Goal: Task Accomplishment & Management: Use online tool/utility

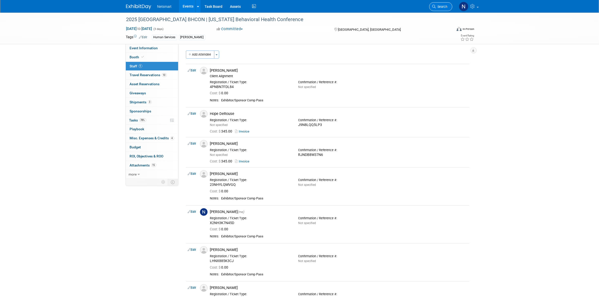
click at [444, 8] on span "Search" at bounding box center [442, 7] width 12 height 4
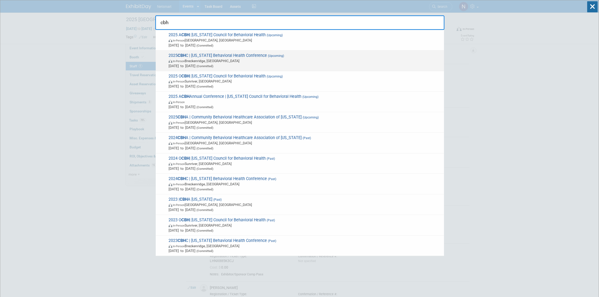
type input "cbh"
click at [197, 59] on span "In-Person Breckenridge, CO" at bounding box center [305, 60] width 273 height 5
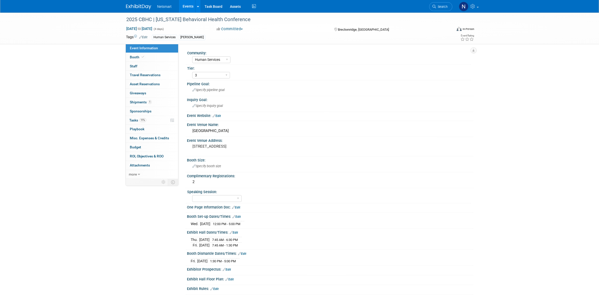
select select "Human Services"
select select "3"
click at [214, 146] on pre "[STREET_ADDRESS]" at bounding box center [247, 146] width 108 height 5
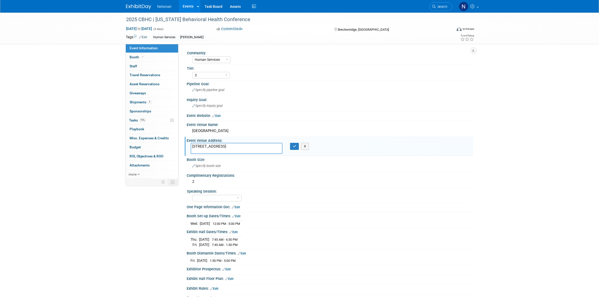
click at [214, 146] on textarea "[STREET_ADDRESS]" at bounding box center [237, 148] width 92 height 11
click at [295, 147] on button "button" at bounding box center [294, 146] width 9 height 7
